Goal: Task Accomplishment & Management: Manage account settings

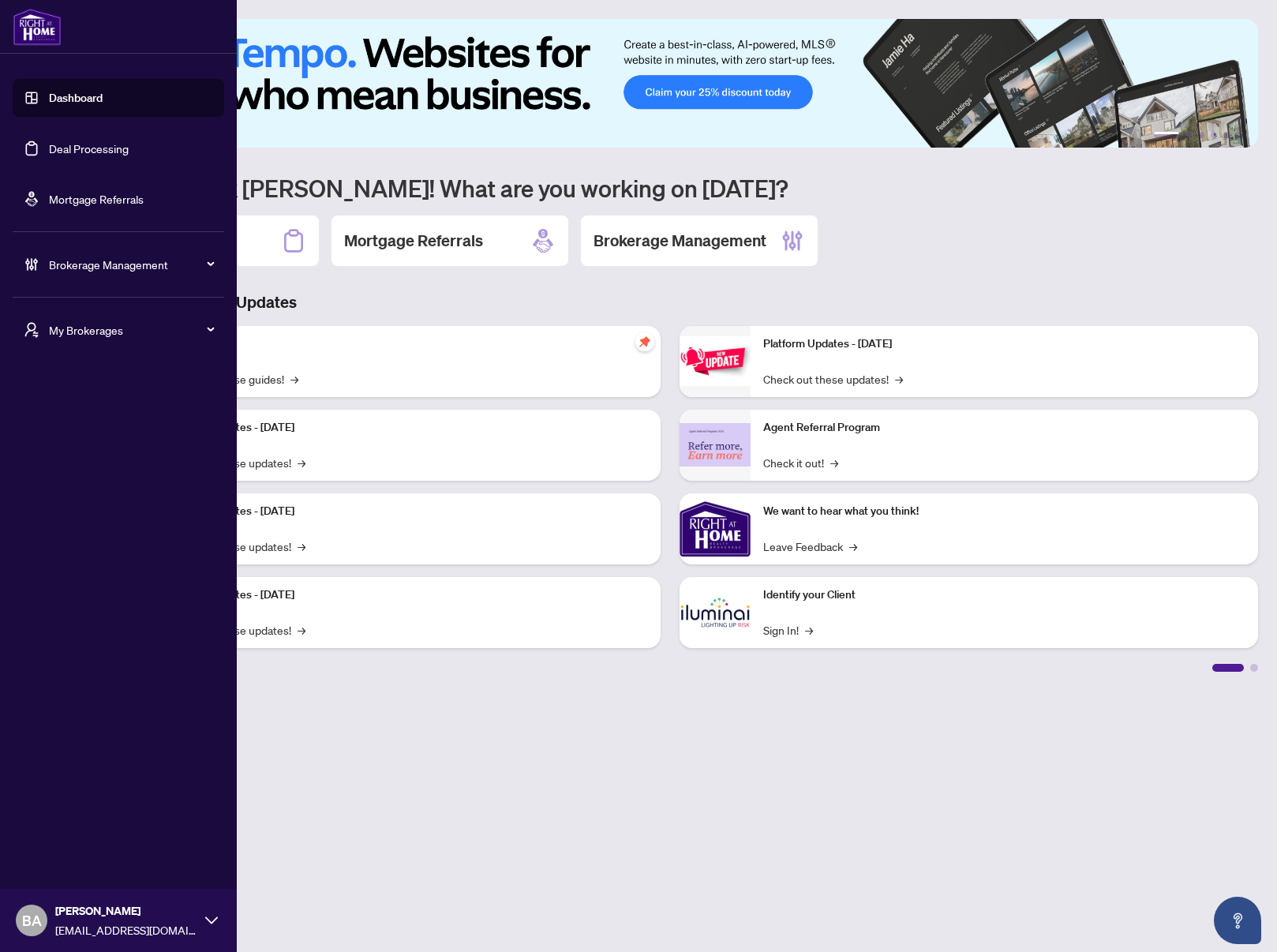
click at [115, 261] on span "Brokerage Management" at bounding box center [130, 264] width 164 height 18
click at [69, 268] on span "Brokerage Management" at bounding box center [130, 264] width 164 height 18
click at [92, 434] on span "Dashboard Settings" at bounding box center [123, 425] width 180 height 32
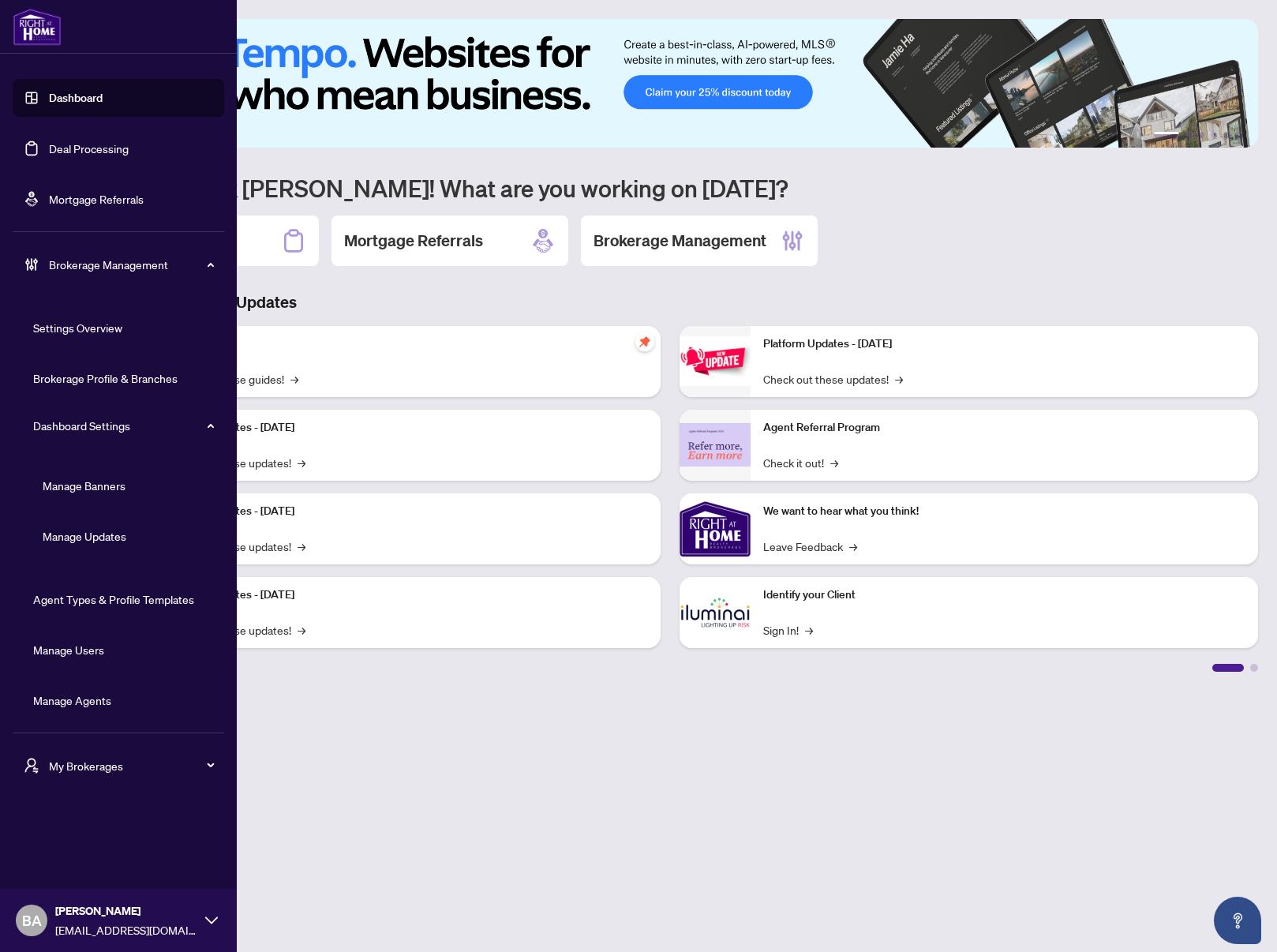
click at [97, 376] on link "Brokerage Profile & Branches" at bounding box center [105, 377] width 145 height 14
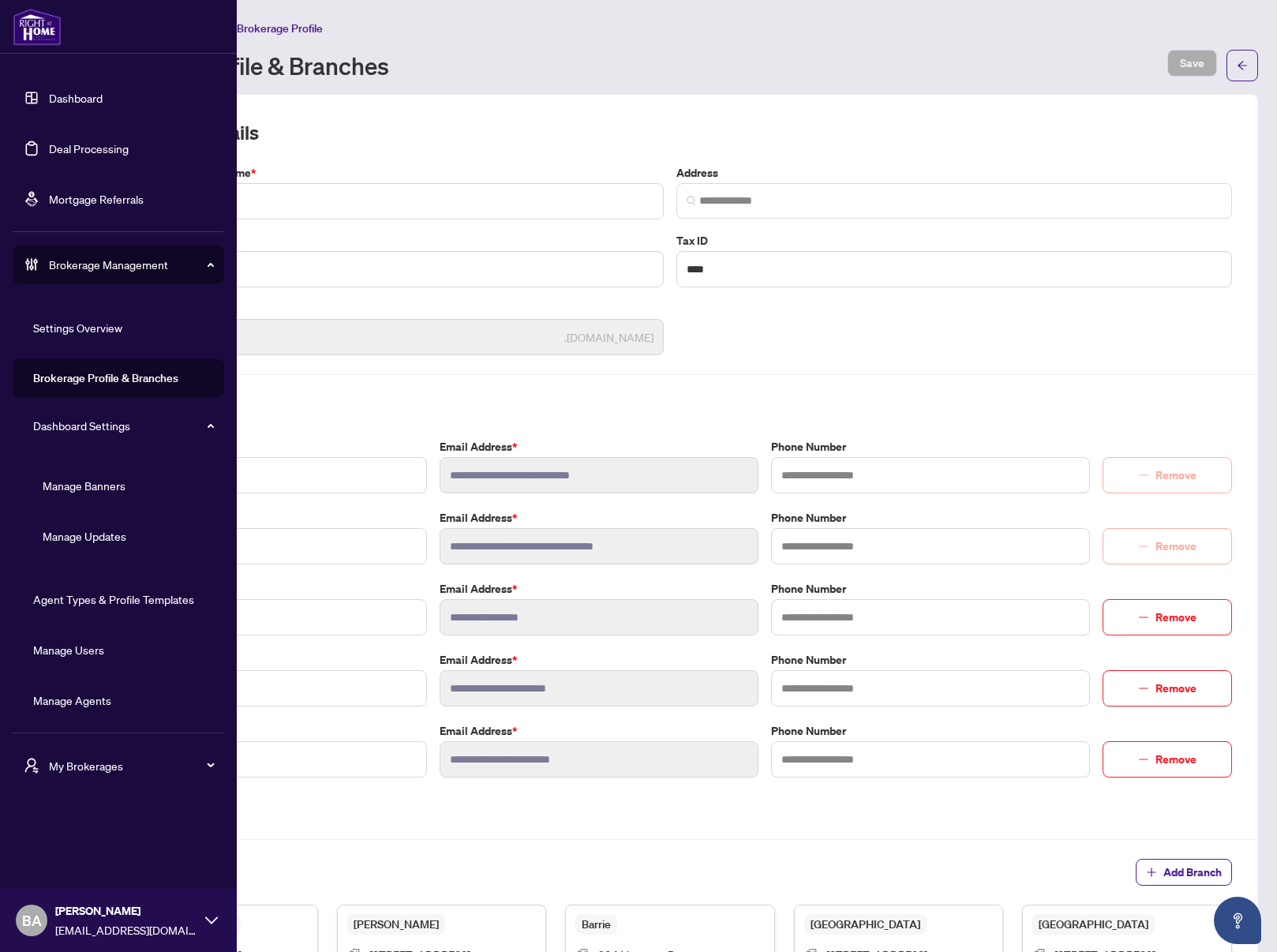
type input "**********"
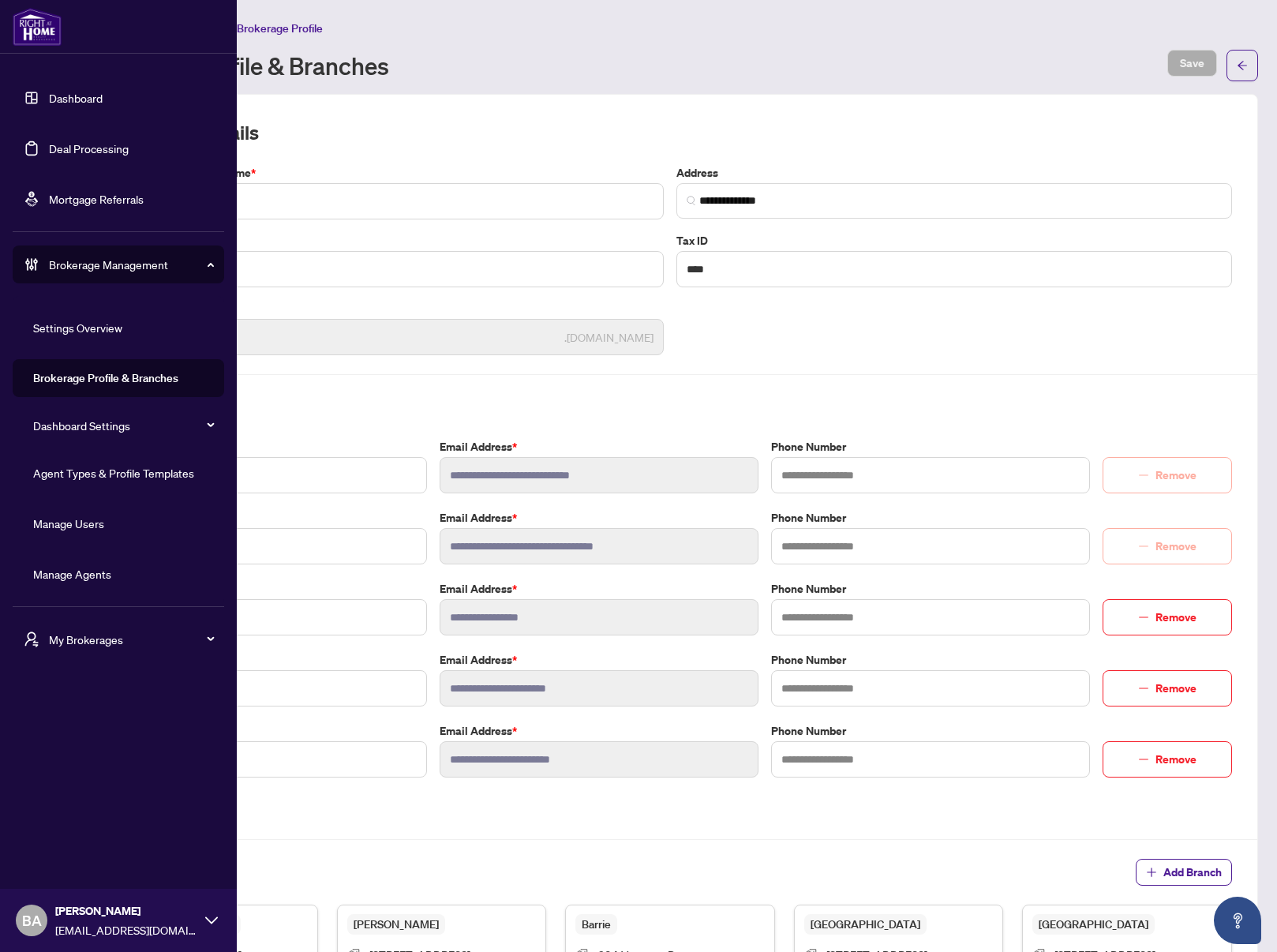
click at [86, 254] on div "Brokerage Management" at bounding box center [118, 264] width 212 height 38
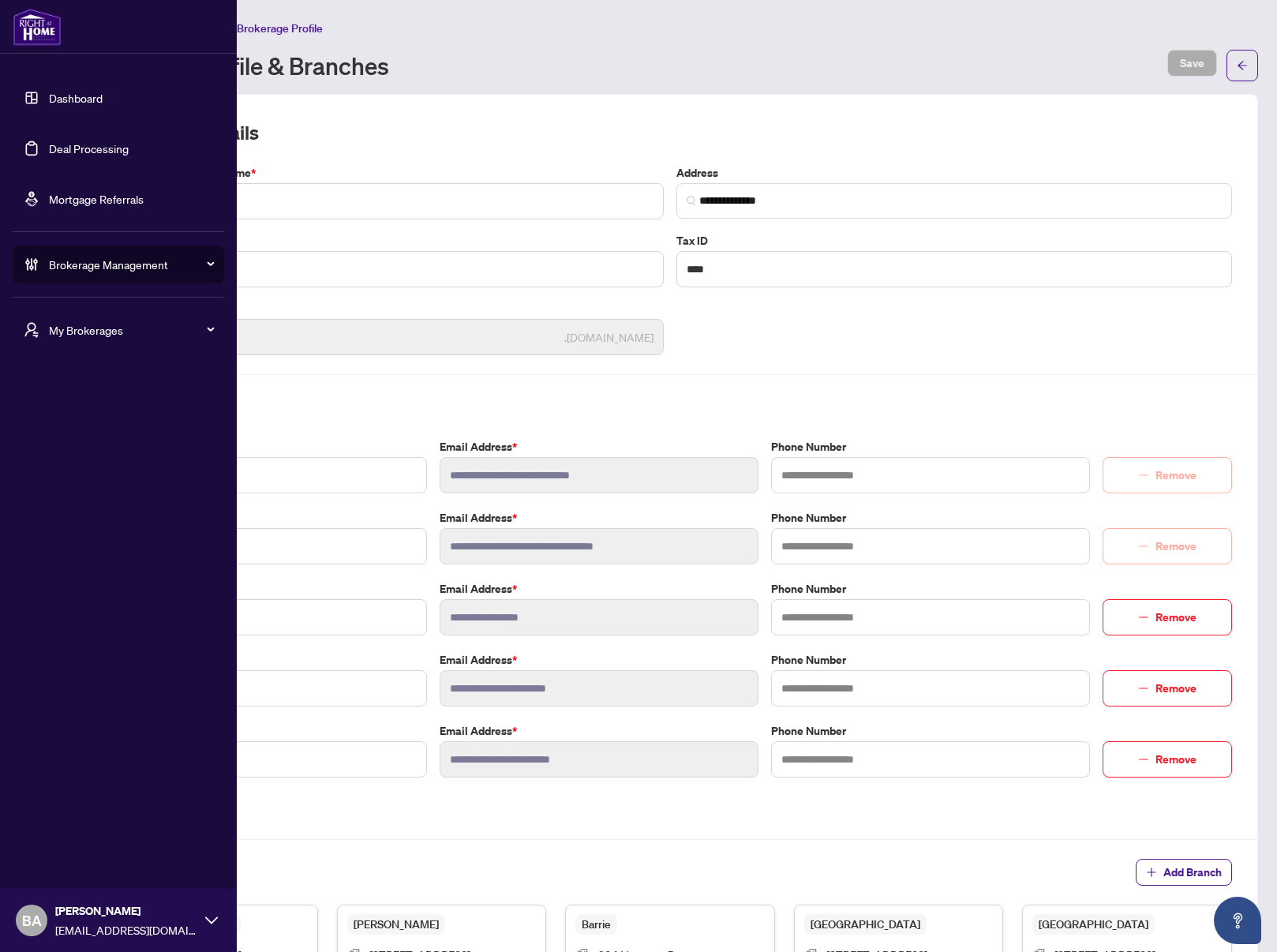
click at [94, 331] on span "My Brokerages" at bounding box center [130, 329] width 164 height 18
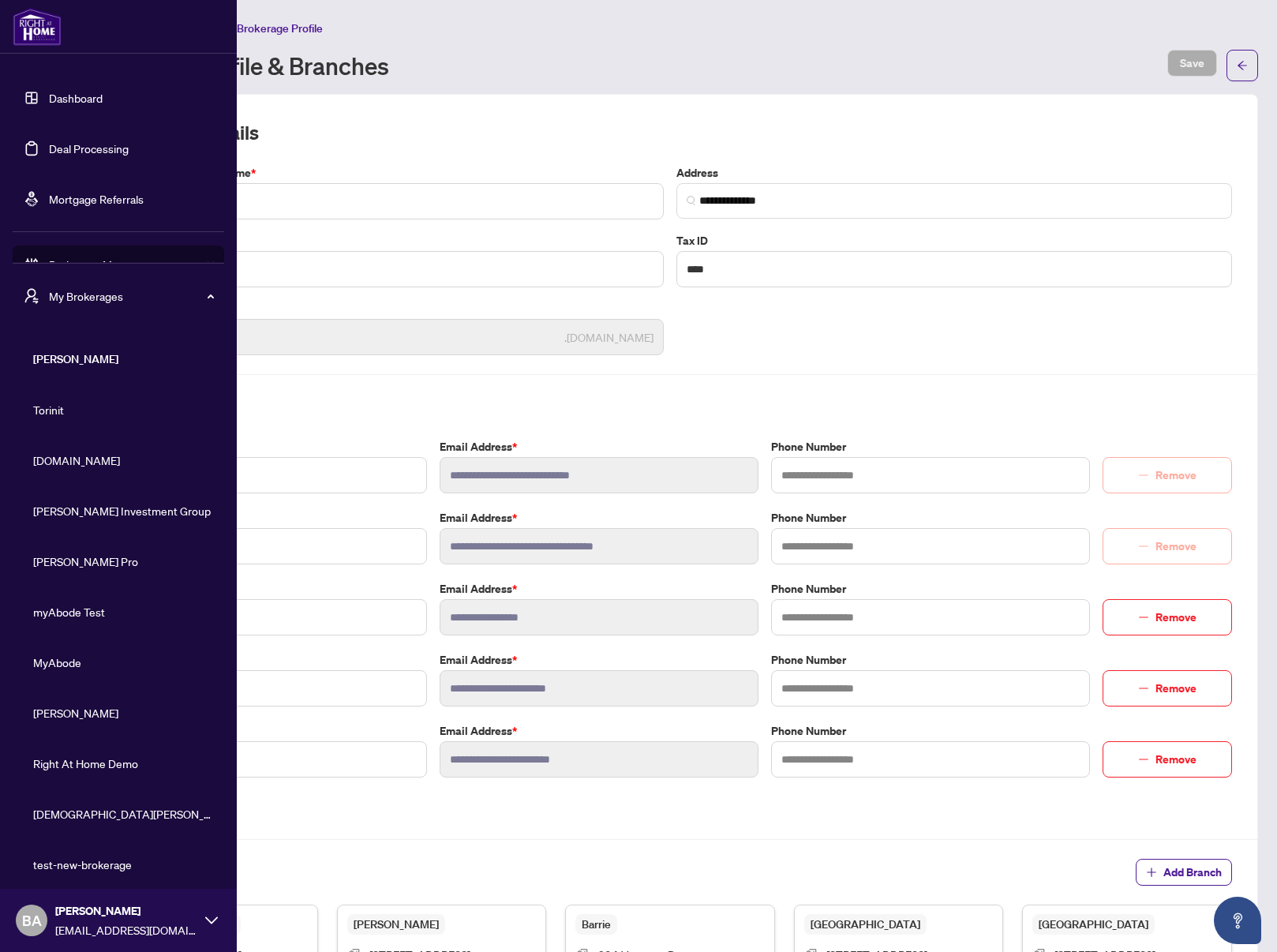
click at [86, 253] on div "Brokerage Management" at bounding box center [118, 264] width 212 height 38
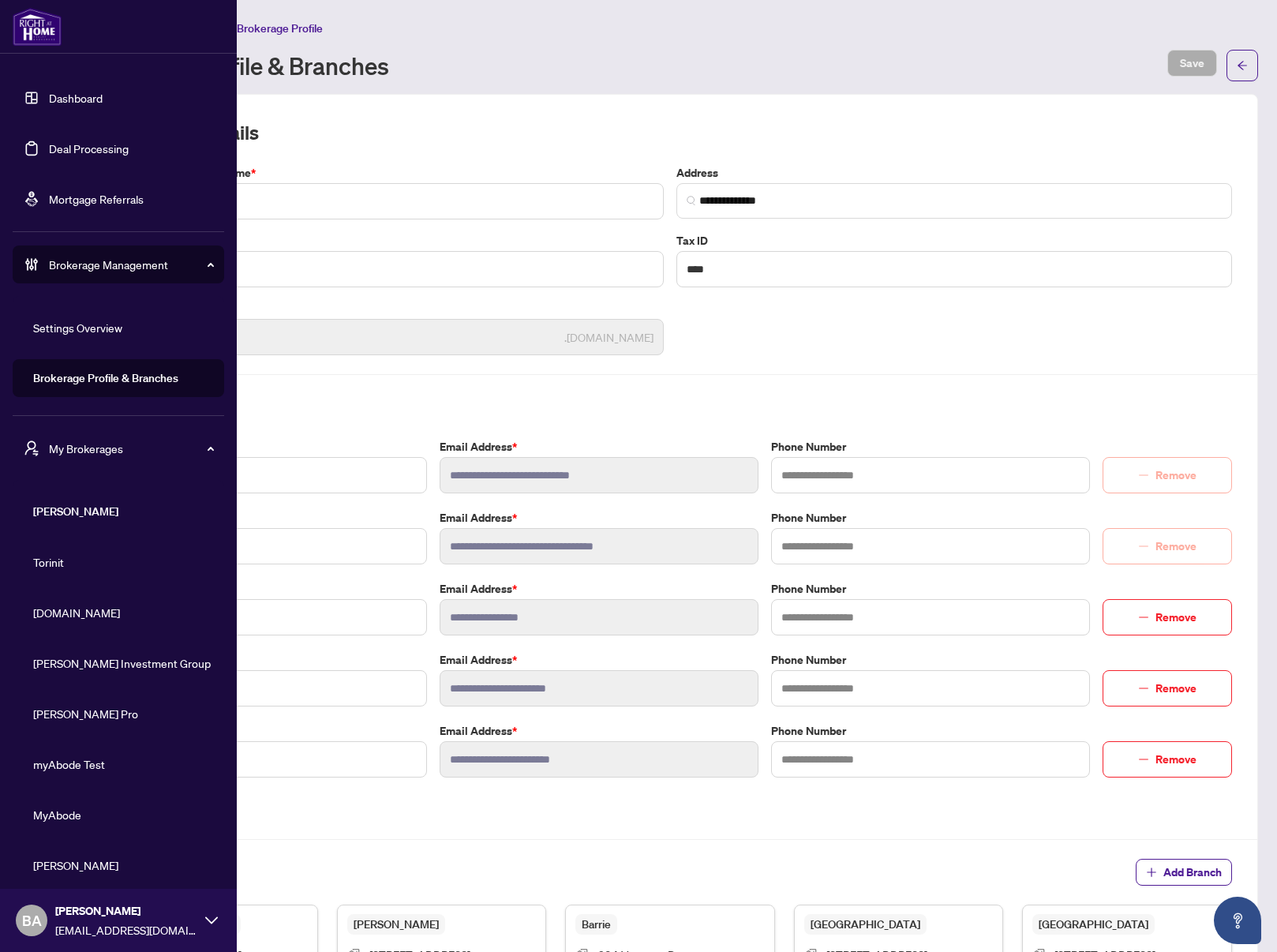
click at [108, 429] on div "My Brokerages" at bounding box center [118, 448] width 212 height 38
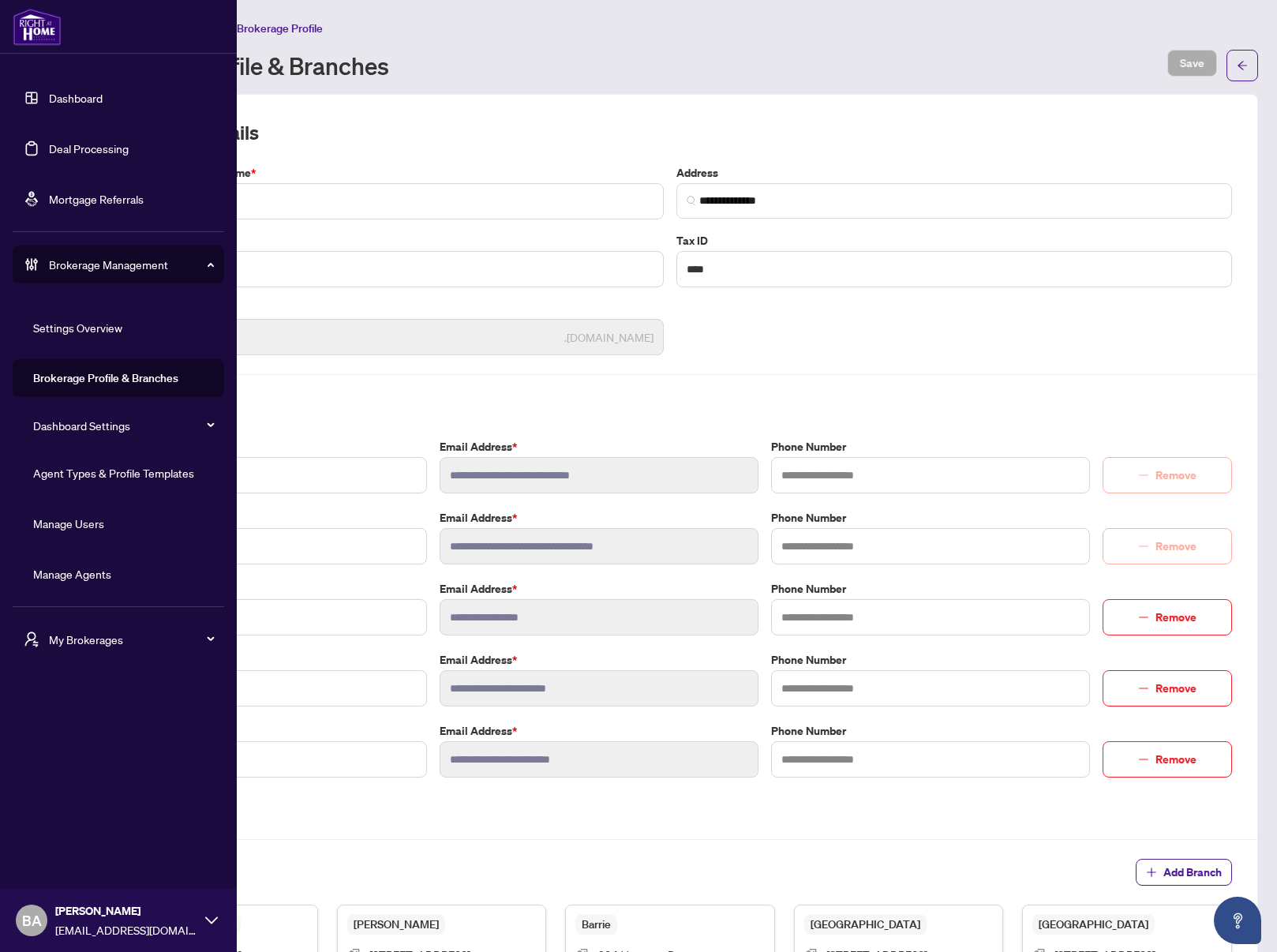
click at [111, 639] on span "My Brokerages" at bounding box center [130, 639] width 164 height 18
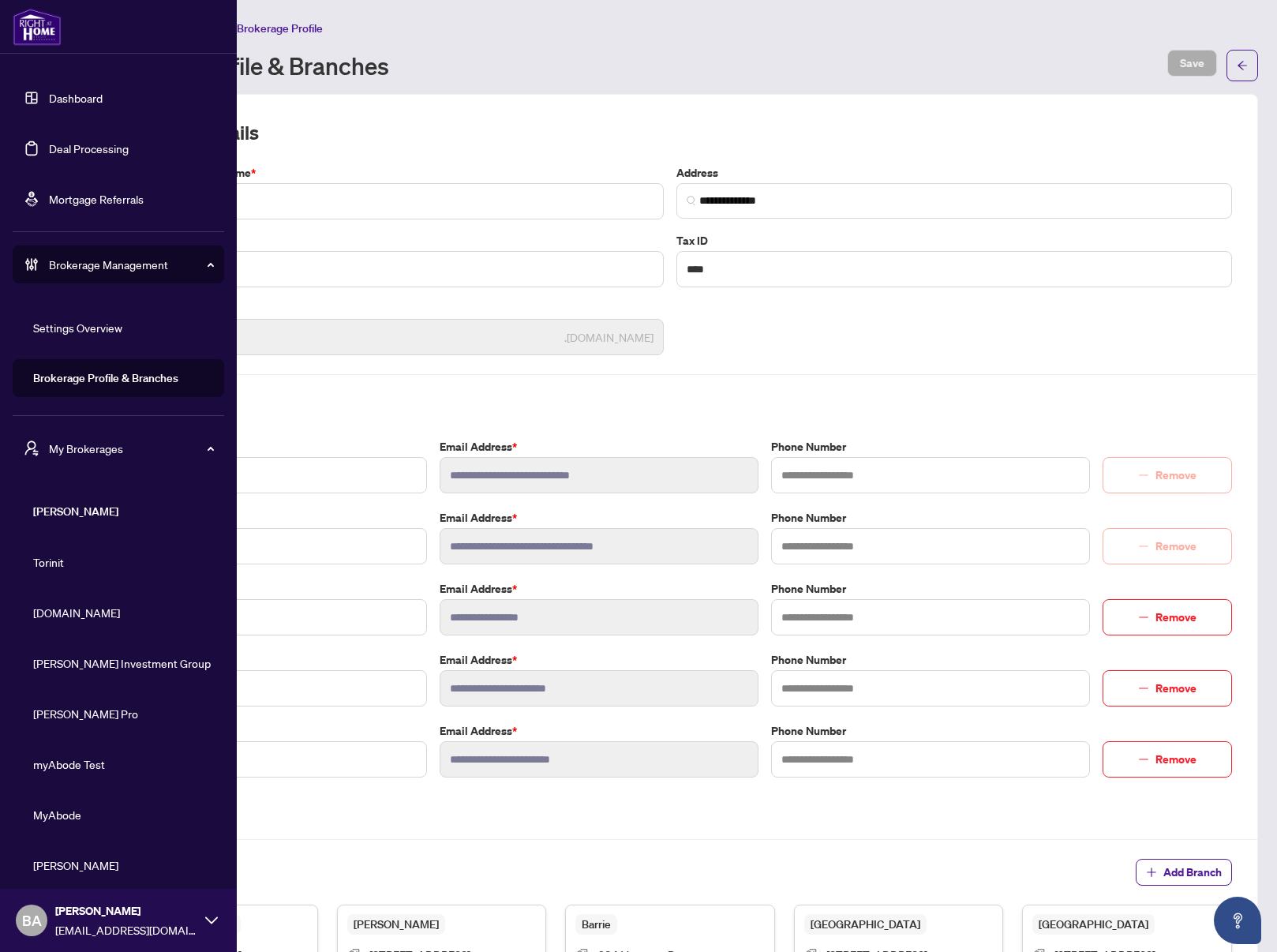
click at [99, 443] on span "My Brokerages" at bounding box center [130, 448] width 164 height 18
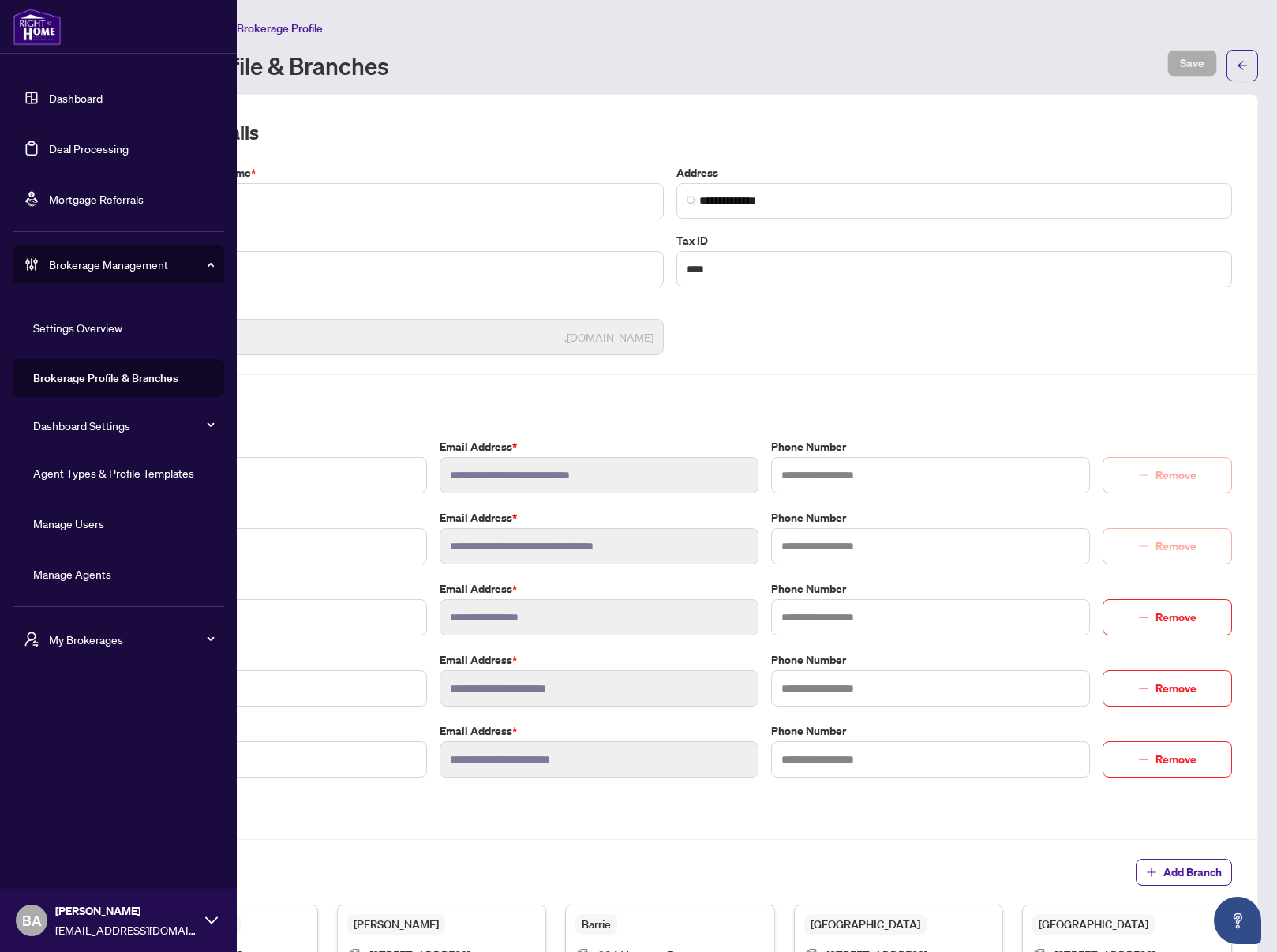
click at [108, 473] on link "Agent Types & Profile Templates" at bounding box center [113, 472] width 161 height 14
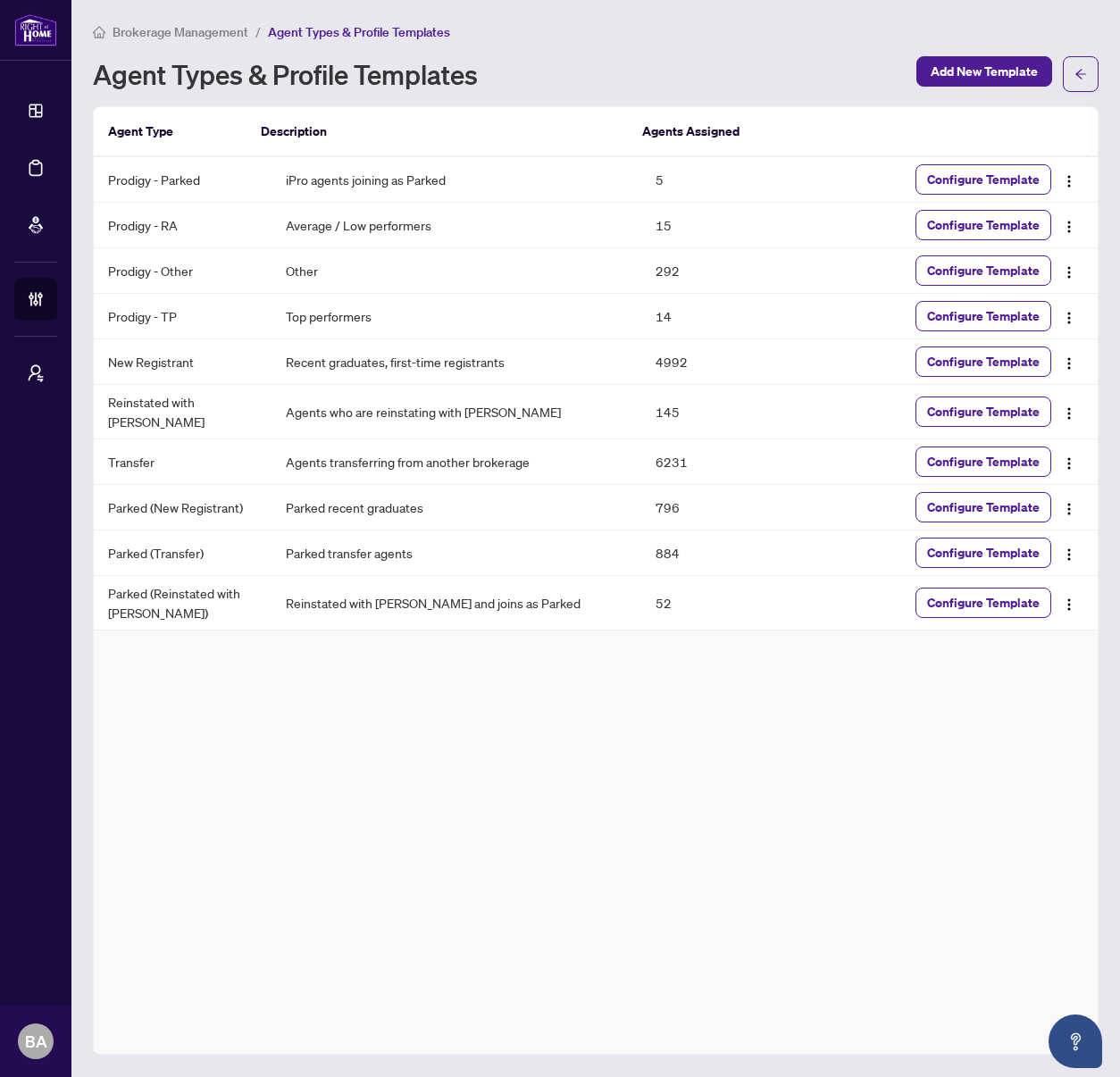
click at [433, 908] on div "Agent Type Description Agents Assigned Prodigy - Parked iPro agents joining as …" at bounding box center [596, 580] width 1006 height 948
click at [522, 813] on div "Agent Type Description Agents Assigned Prodigy - Parked iPro agents joining as …" at bounding box center [596, 580] width 1006 height 948
click at [497, 703] on div "Agent Type Description Agents Assigned Prodigy - Parked iPro agents joining as …" at bounding box center [596, 580] width 1006 height 948
